Goal: Task Accomplishment & Management: Use online tool/utility

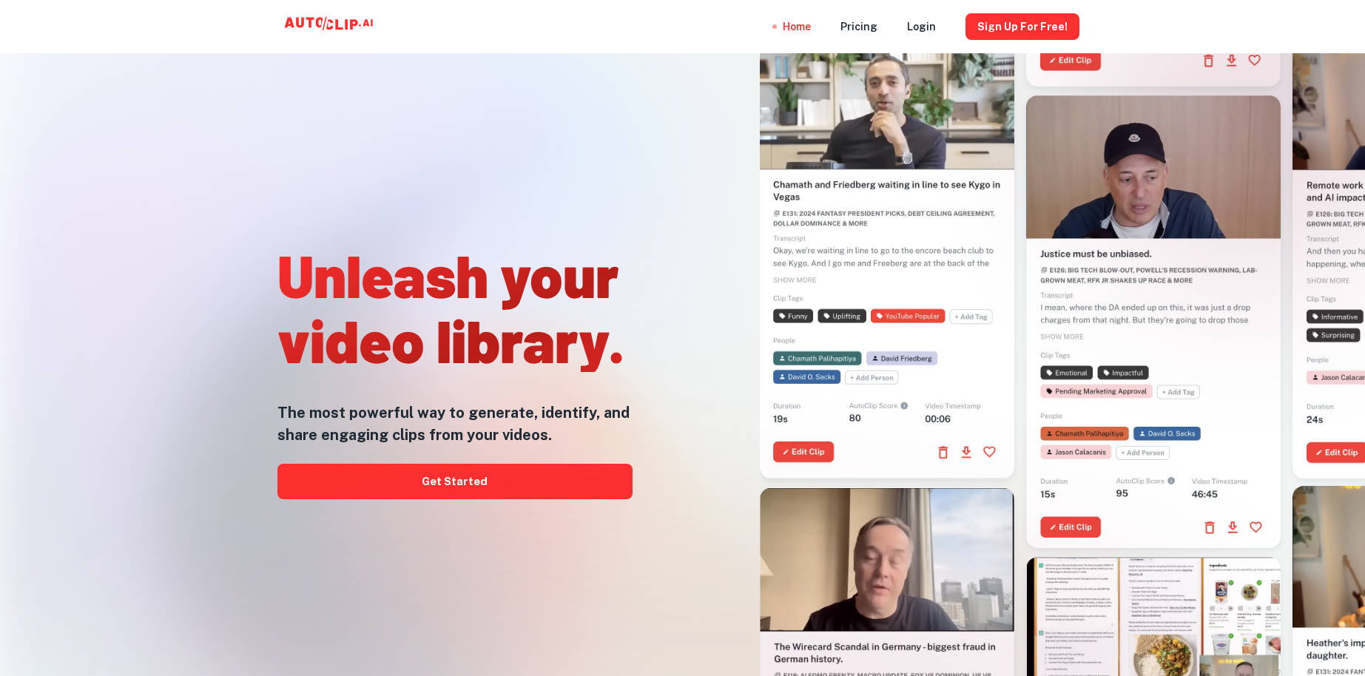
click at [755, 230] on div at bounding box center [881, 279] width 456 height 676
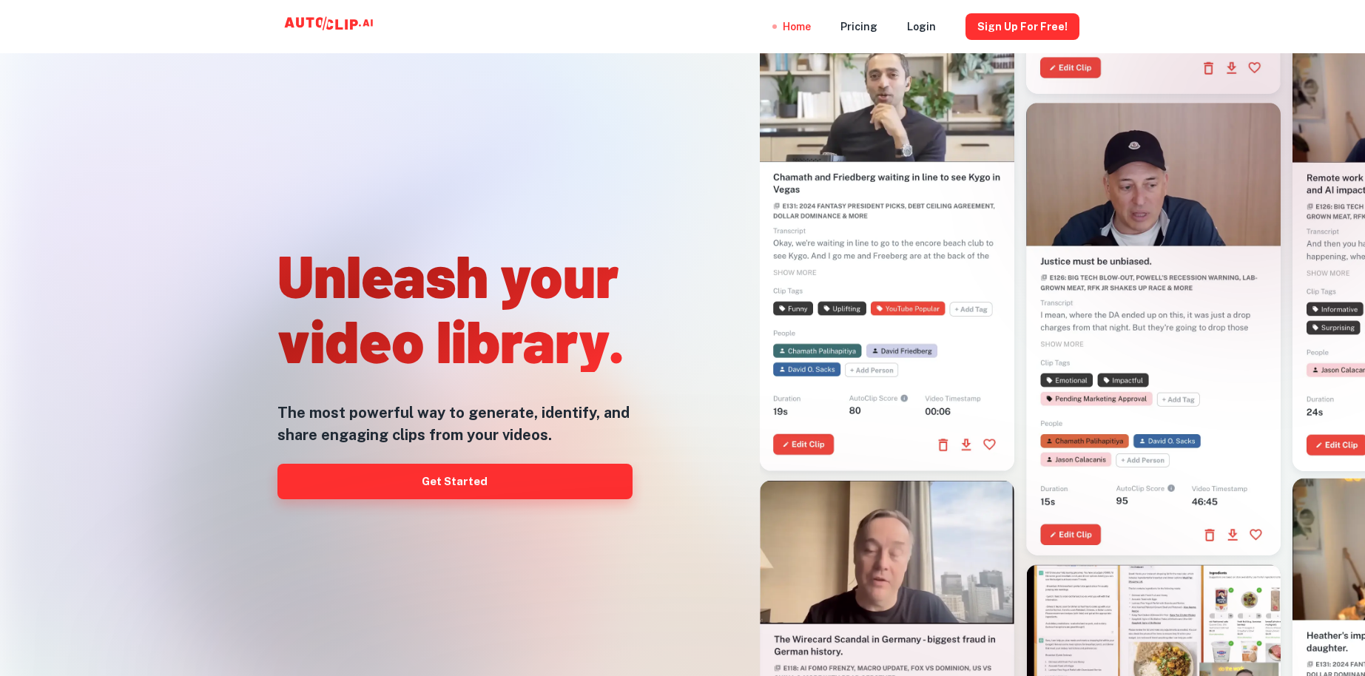
click at [498, 483] on link "Get Started" at bounding box center [454, 482] width 355 height 36
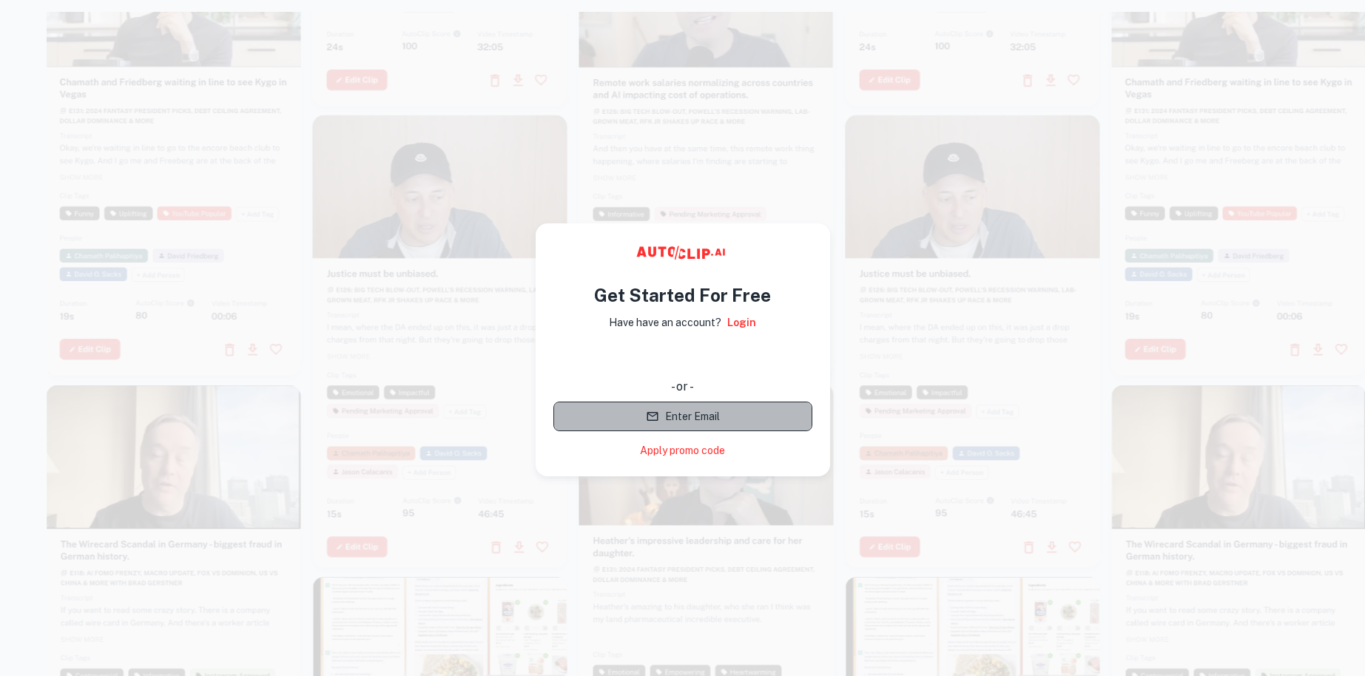
click at [752, 423] on button "Enter Email" at bounding box center [682, 417] width 259 height 30
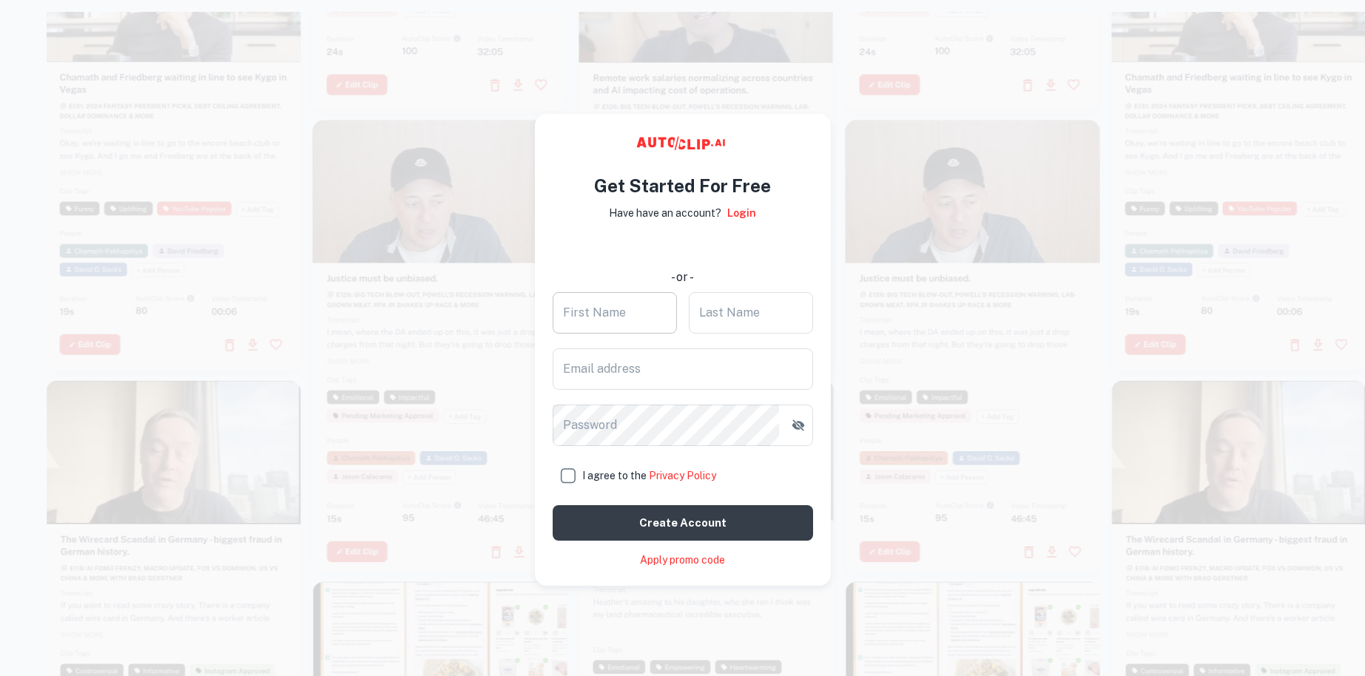
click at [634, 320] on input "First Name" at bounding box center [615, 312] width 124 height 41
click at [571, 377] on input "Email address" at bounding box center [683, 368] width 260 height 41
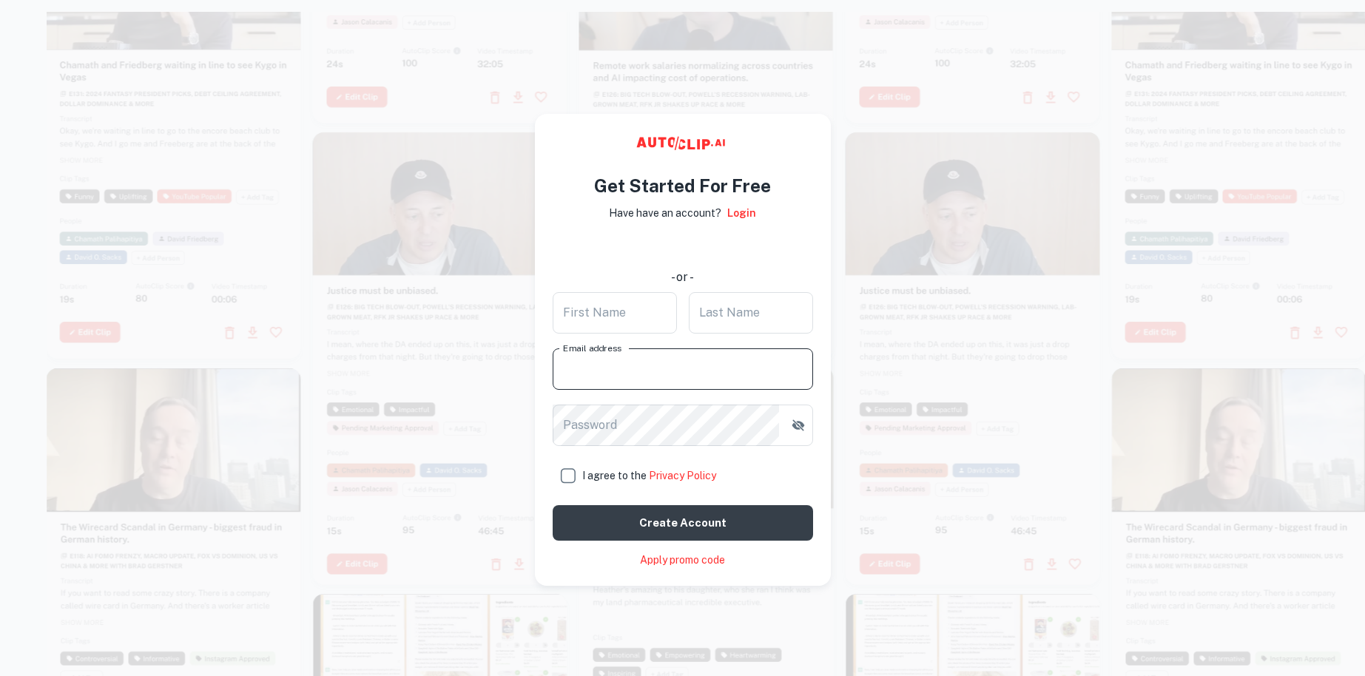
type input "[EMAIL_ADDRESS][DOMAIN_NAME]"
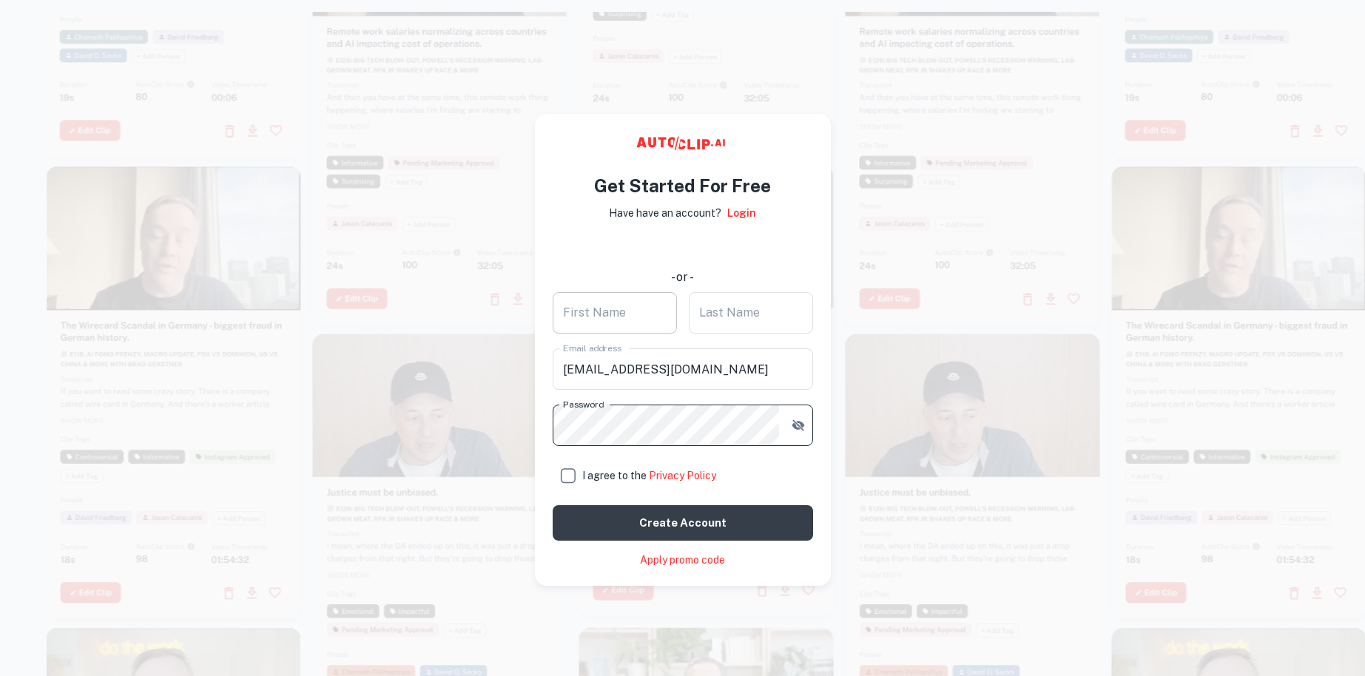
click at [625, 322] on input "First Name" at bounding box center [615, 312] width 124 height 41
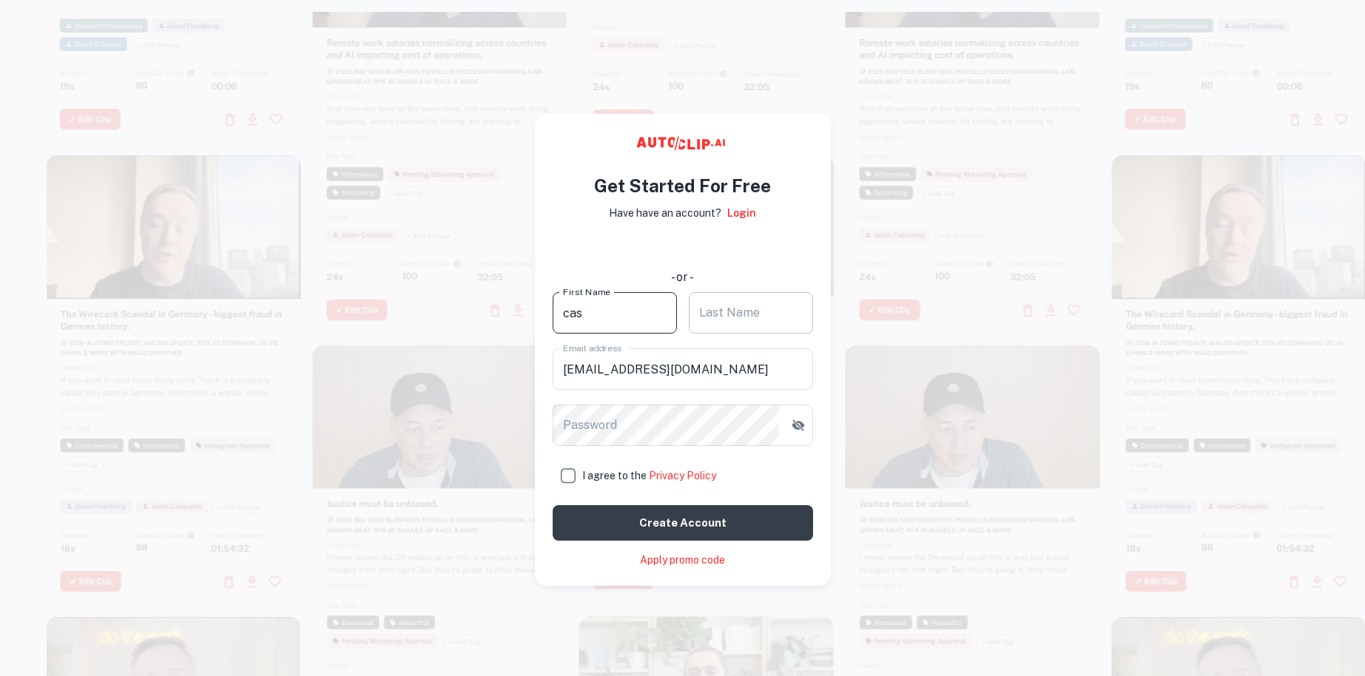
type input "cas"
click at [738, 314] on input "Last Name" at bounding box center [751, 312] width 124 height 41
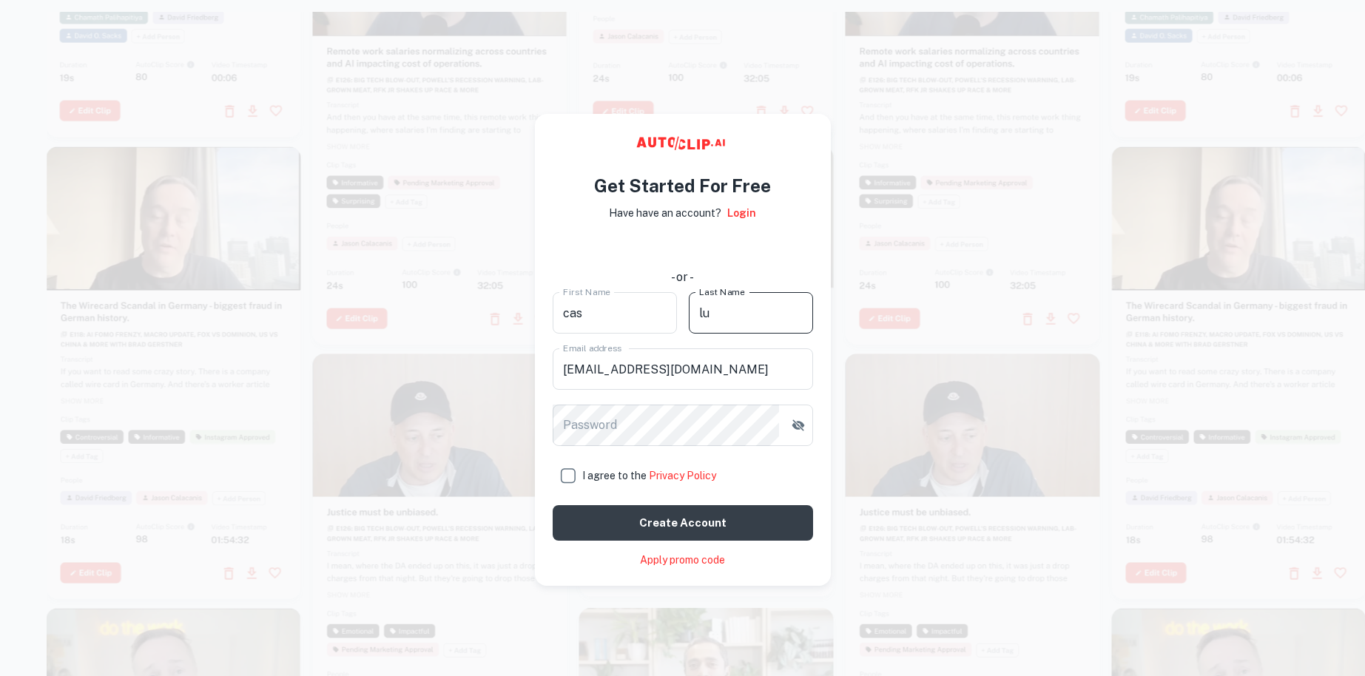
type input "lu"
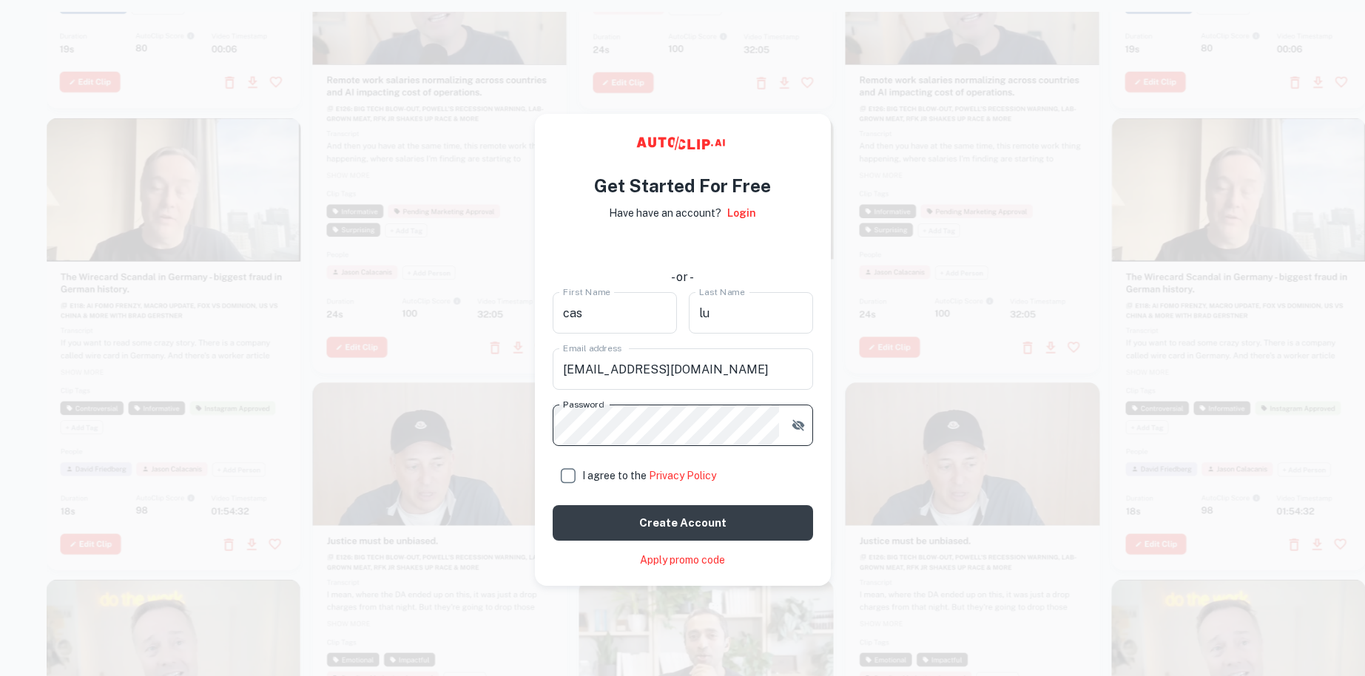
click at [566, 478] on input "I agree to the Privacy Policy" at bounding box center [568, 476] width 30 height 30
checkbox input "true"
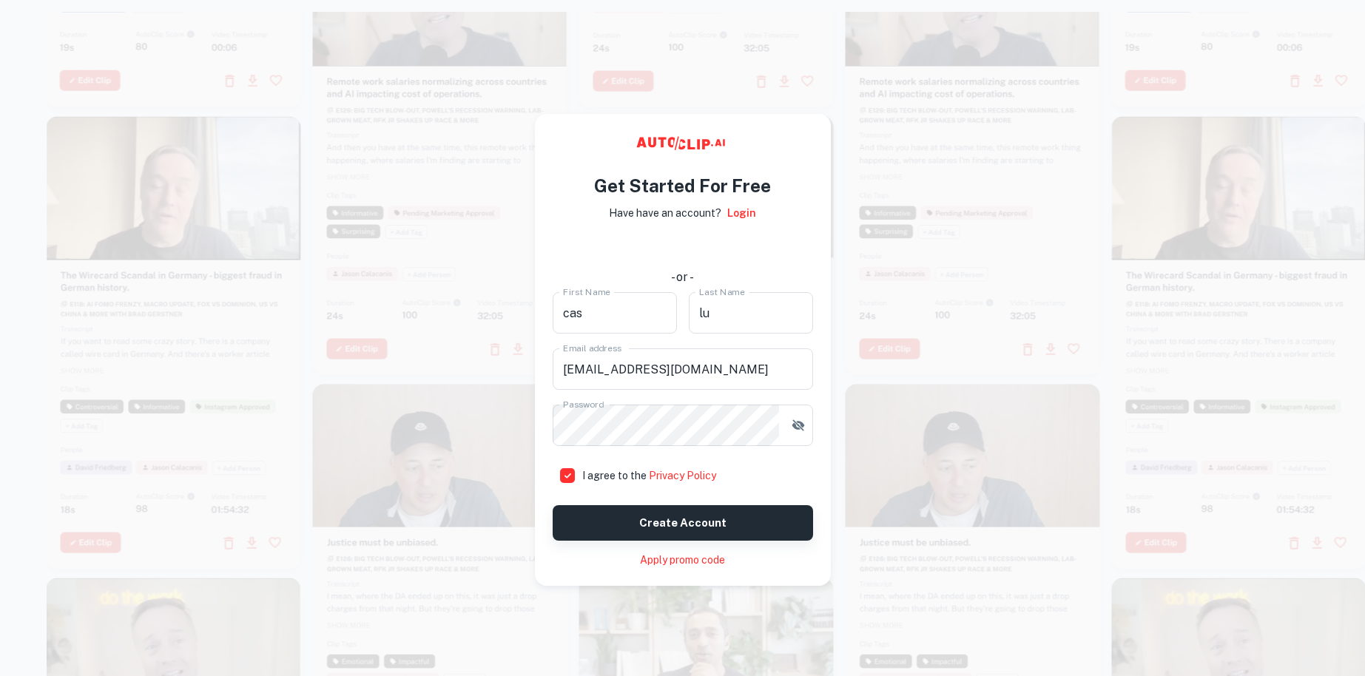
click at [622, 510] on button "Create account" at bounding box center [683, 523] width 260 height 36
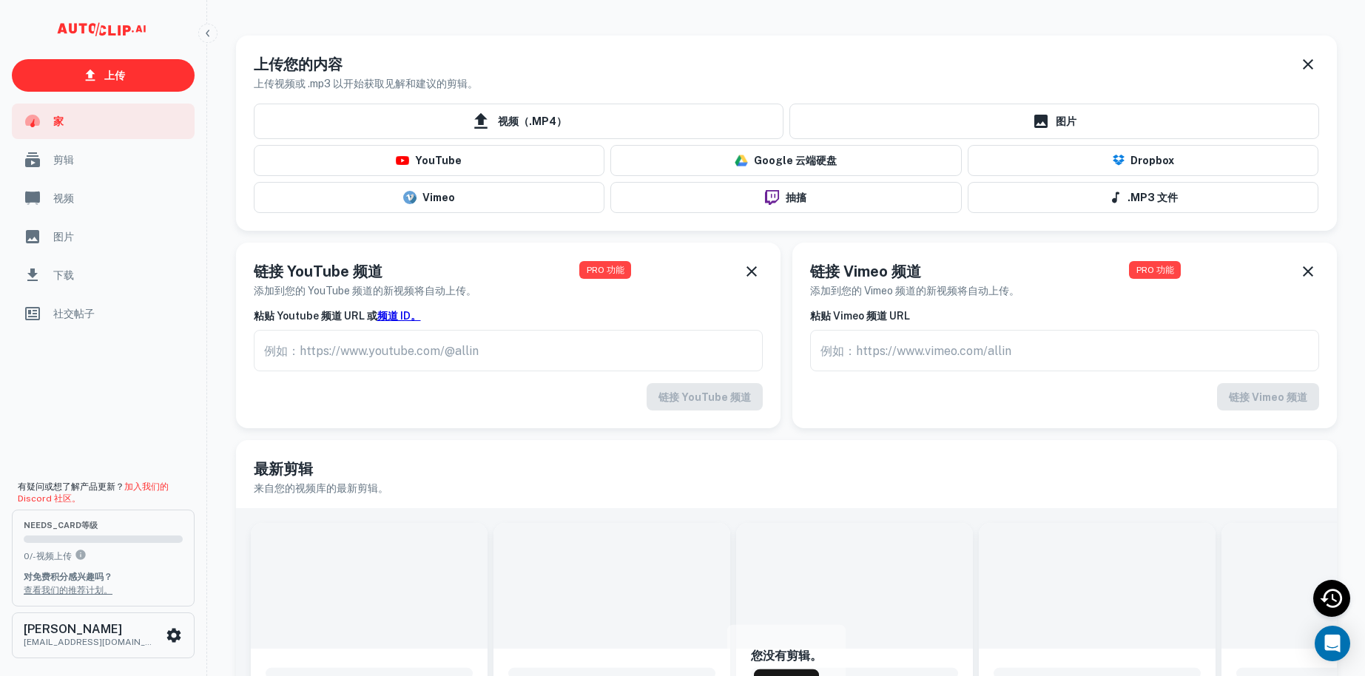
click at [609, 67] on div "上传您的内容 上传视频或 .mp3 以开始获取见解和建议的剪辑。" at bounding box center [786, 72] width 1065 height 38
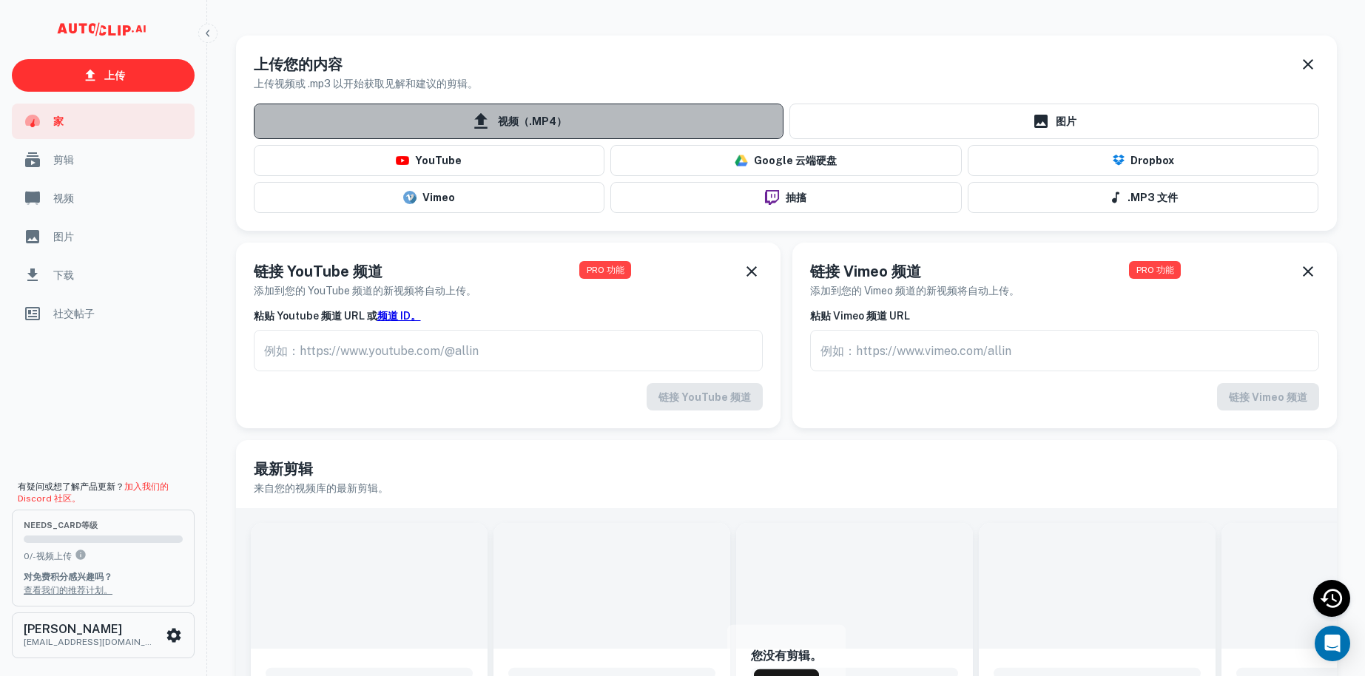
click at [499, 122] on font "视频（.MP4）" at bounding box center [532, 122] width 69 height 12
click at [0, 0] on input "视频（.MP4）" at bounding box center [0, 0] width 0 height 0
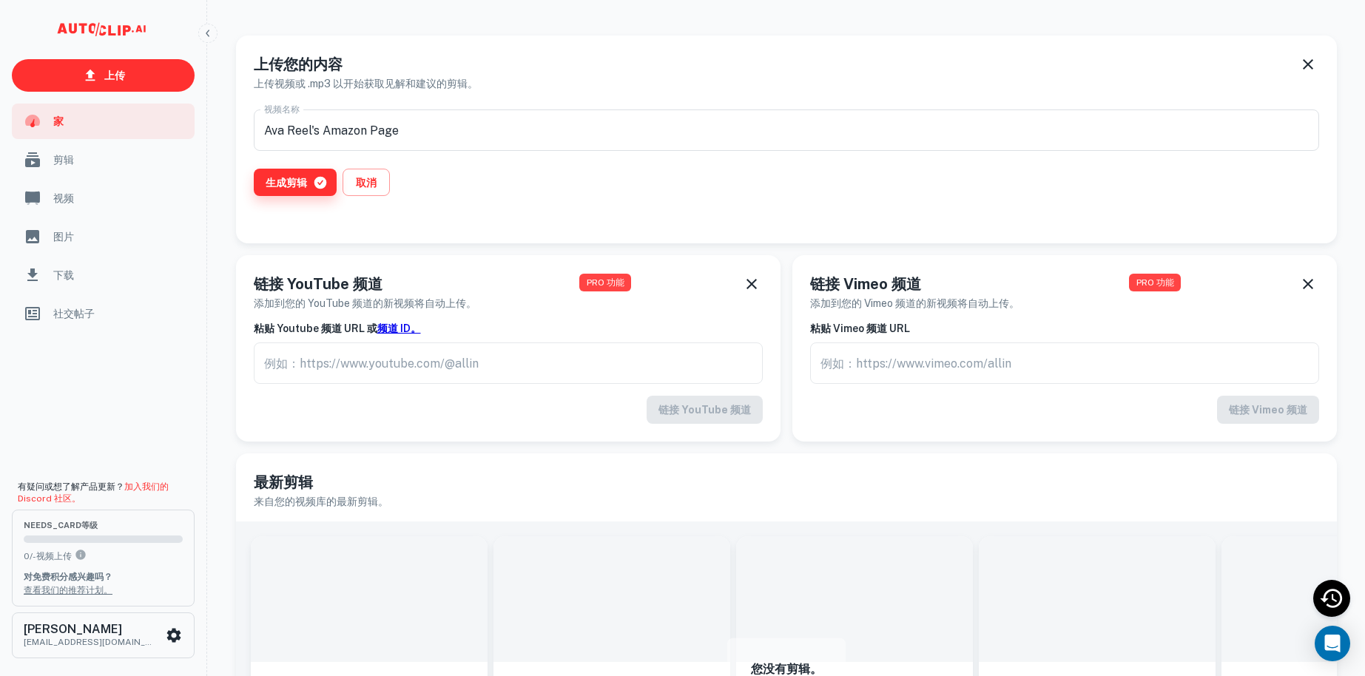
click at [296, 181] on font "生成剪辑" at bounding box center [286, 183] width 41 height 12
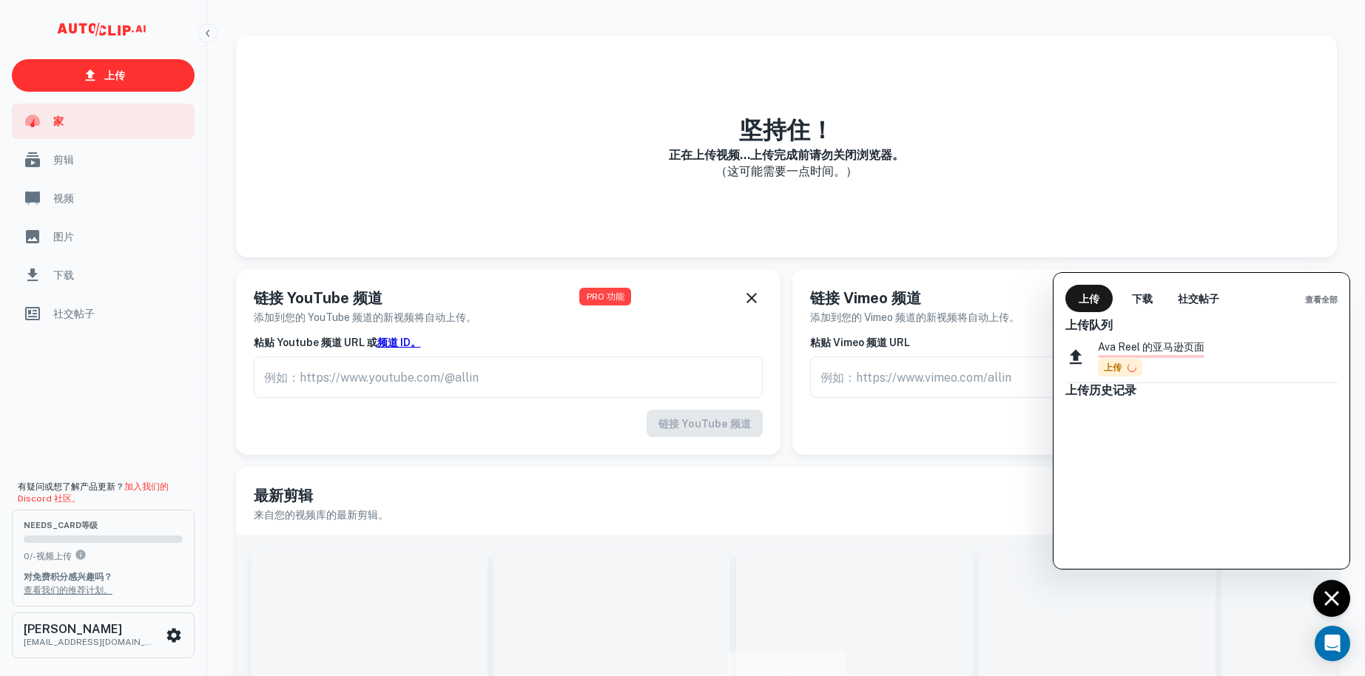
click at [1236, 345] on div "Ava Reel 的亚马逊页面 上传" at bounding box center [1201, 358] width 272 height 50
